Goal: Find specific page/section: Find specific page/section

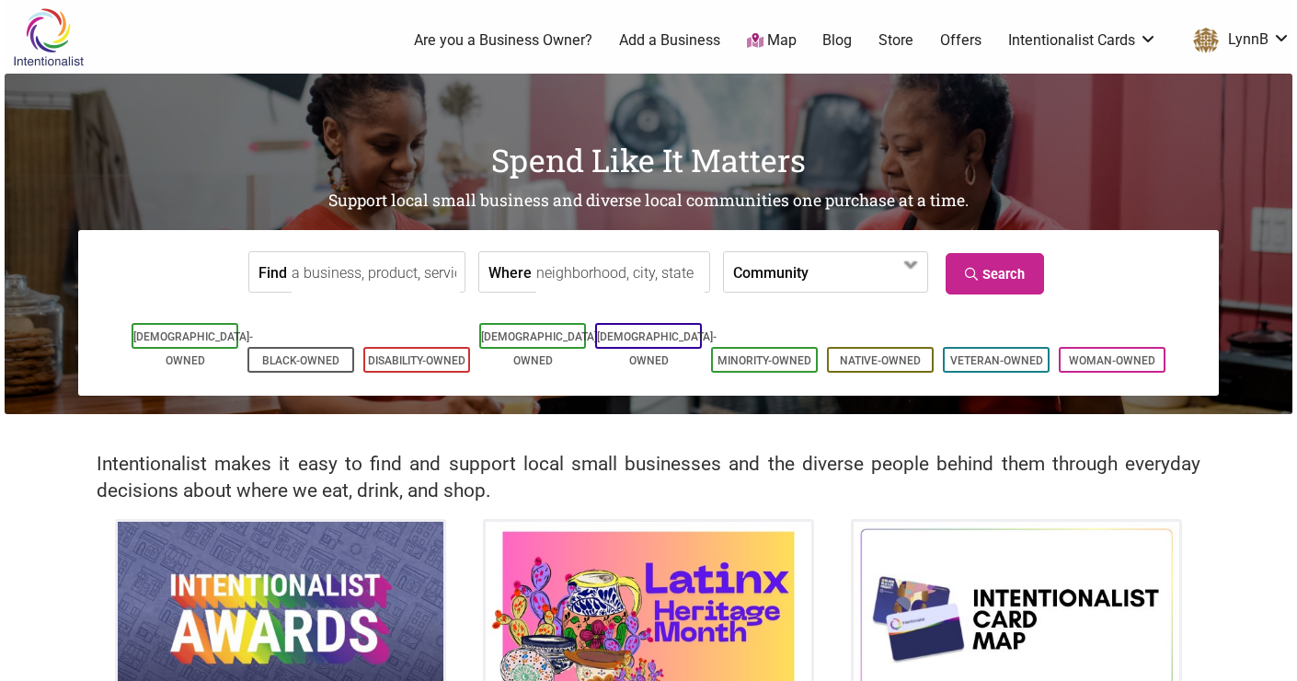
click at [342, 277] on input "Find" at bounding box center [376, 272] width 168 height 41
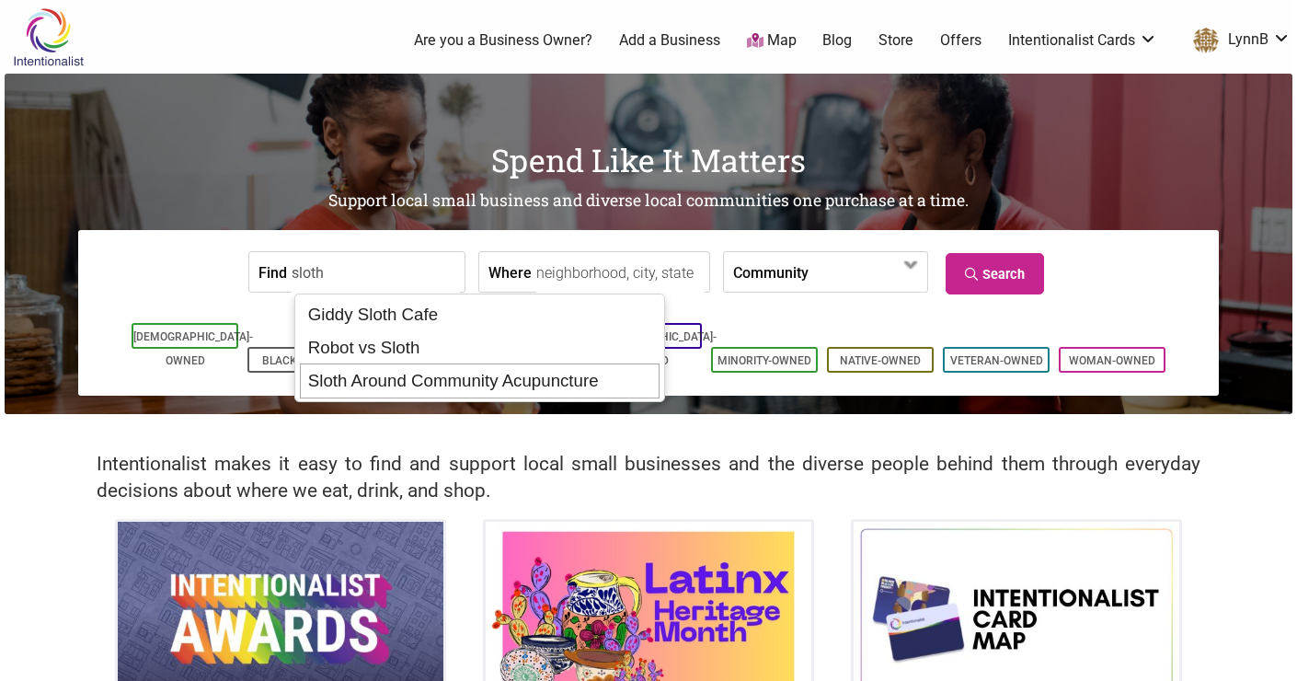
click at [401, 383] on div "Sloth Around Community Acupuncture" at bounding box center [479, 380] width 359 height 35
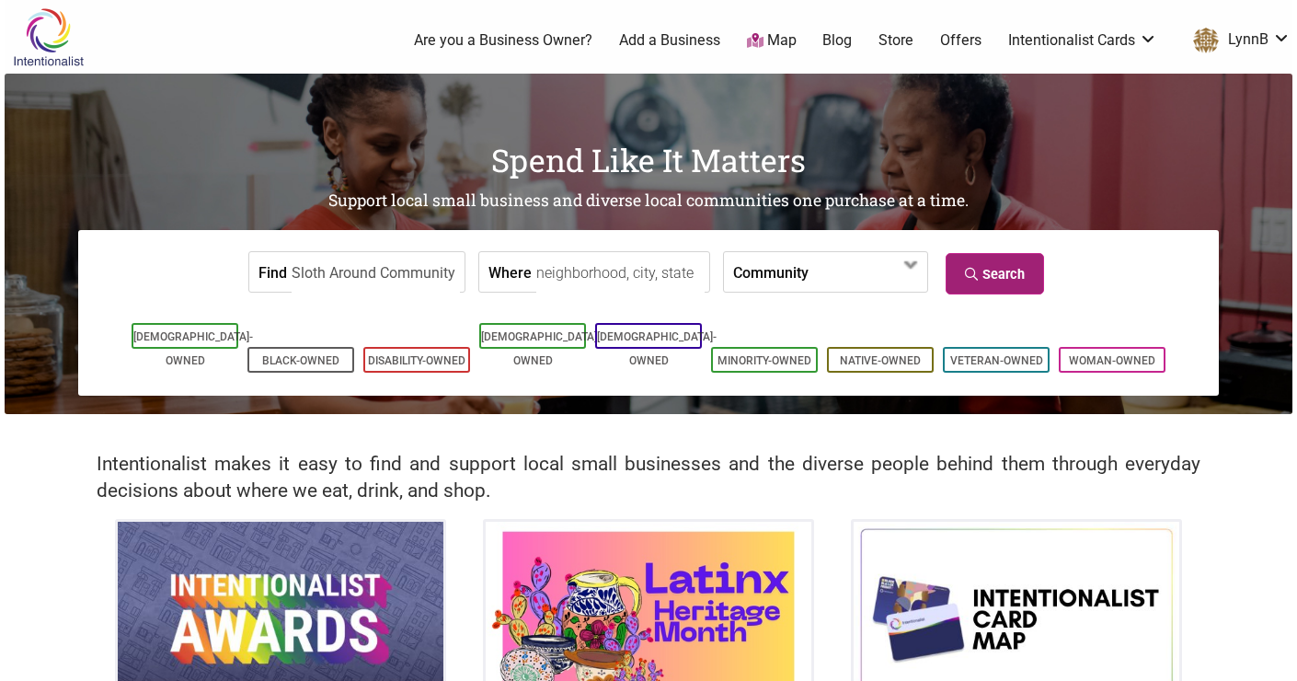
type input "Sloth Around Community Acupuncture"
click at [992, 275] on link "Search" at bounding box center [995, 273] width 98 height 41
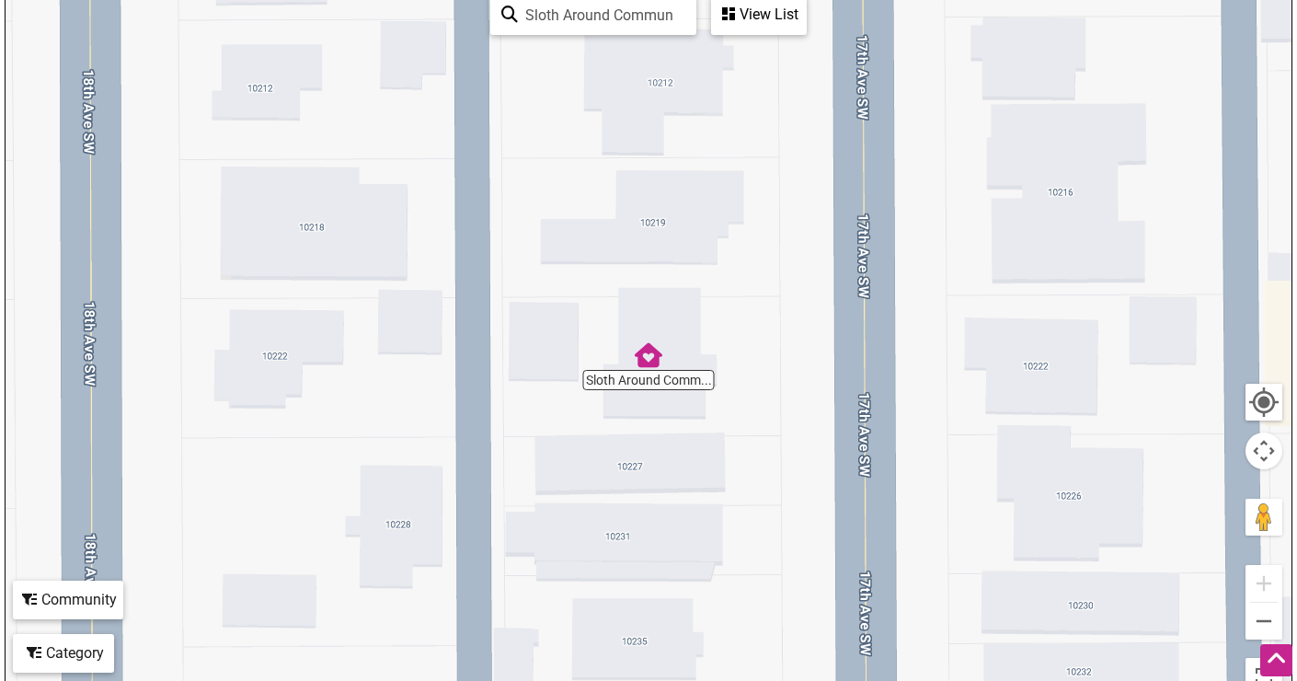
scroll to position [258, 0]
click at [656, 381] on div at bounding box center [649, 348] width 1286 height 716
click at [649, 361] on img "Sloth Around Community Acupuncture" at bounding box center [649, 357] width 28 height 28
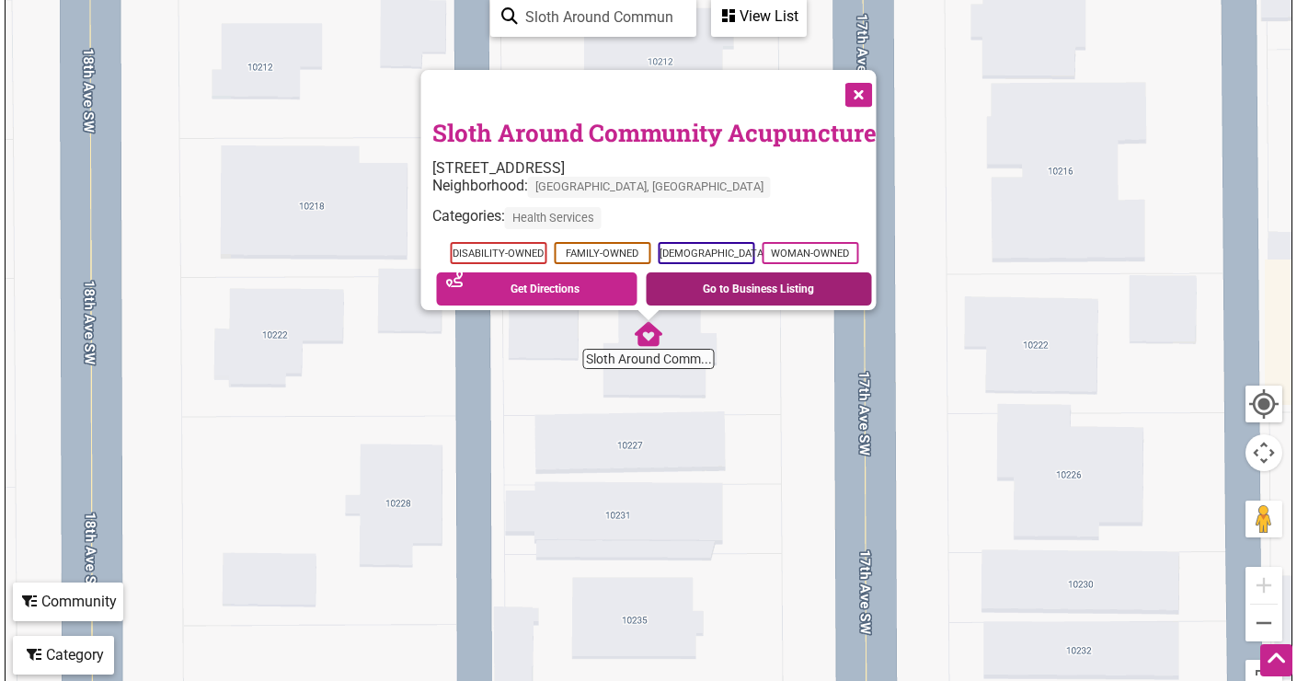
click at [763, 274] on link "Go to Business Listing" at bounding box center [759, 288] width 226 height 33
